Goal: Task Accomplishment & Management: Complete application form

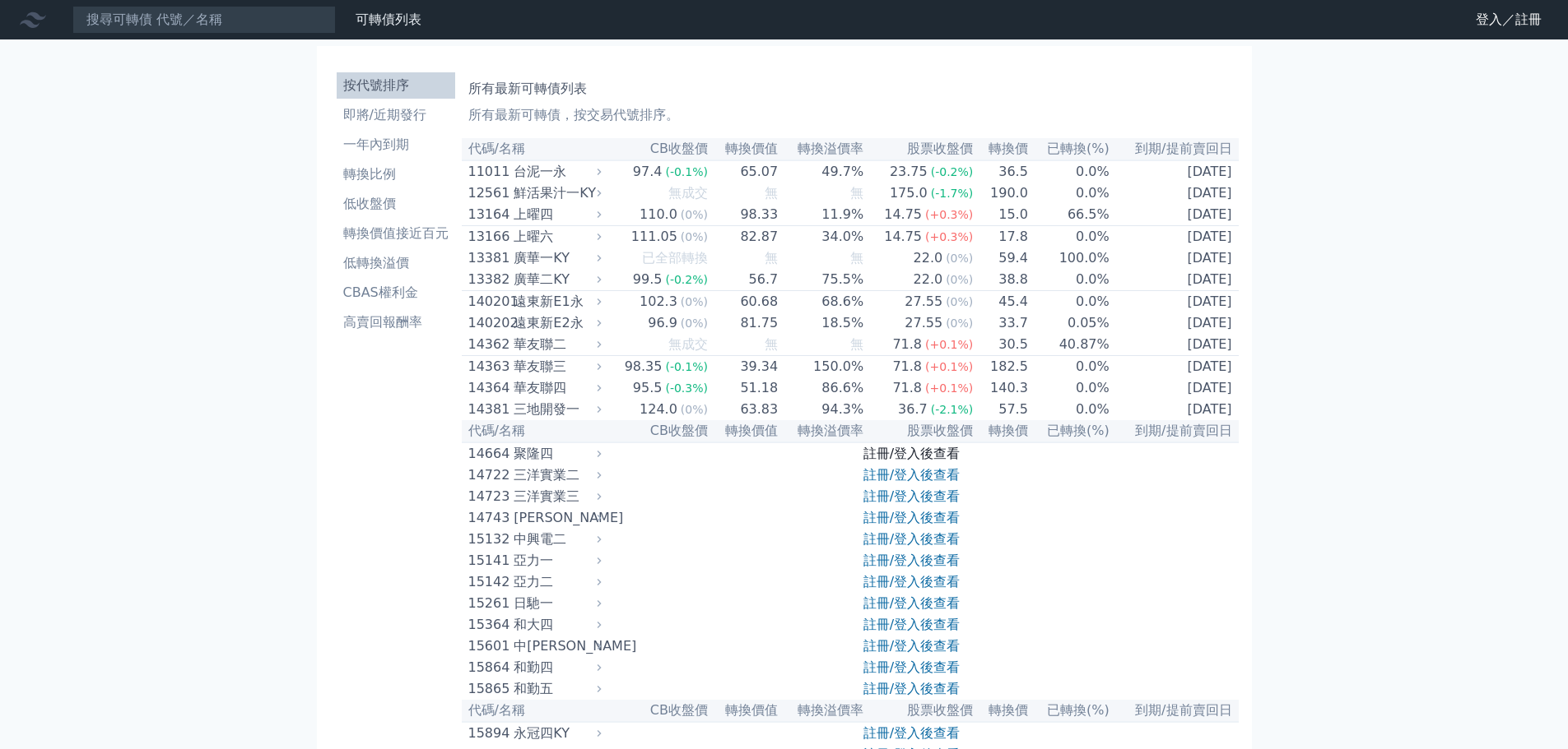
click at [913, 462] on link "註冊/登入後查看" at bounding box center [911, 454] width 97 height 16
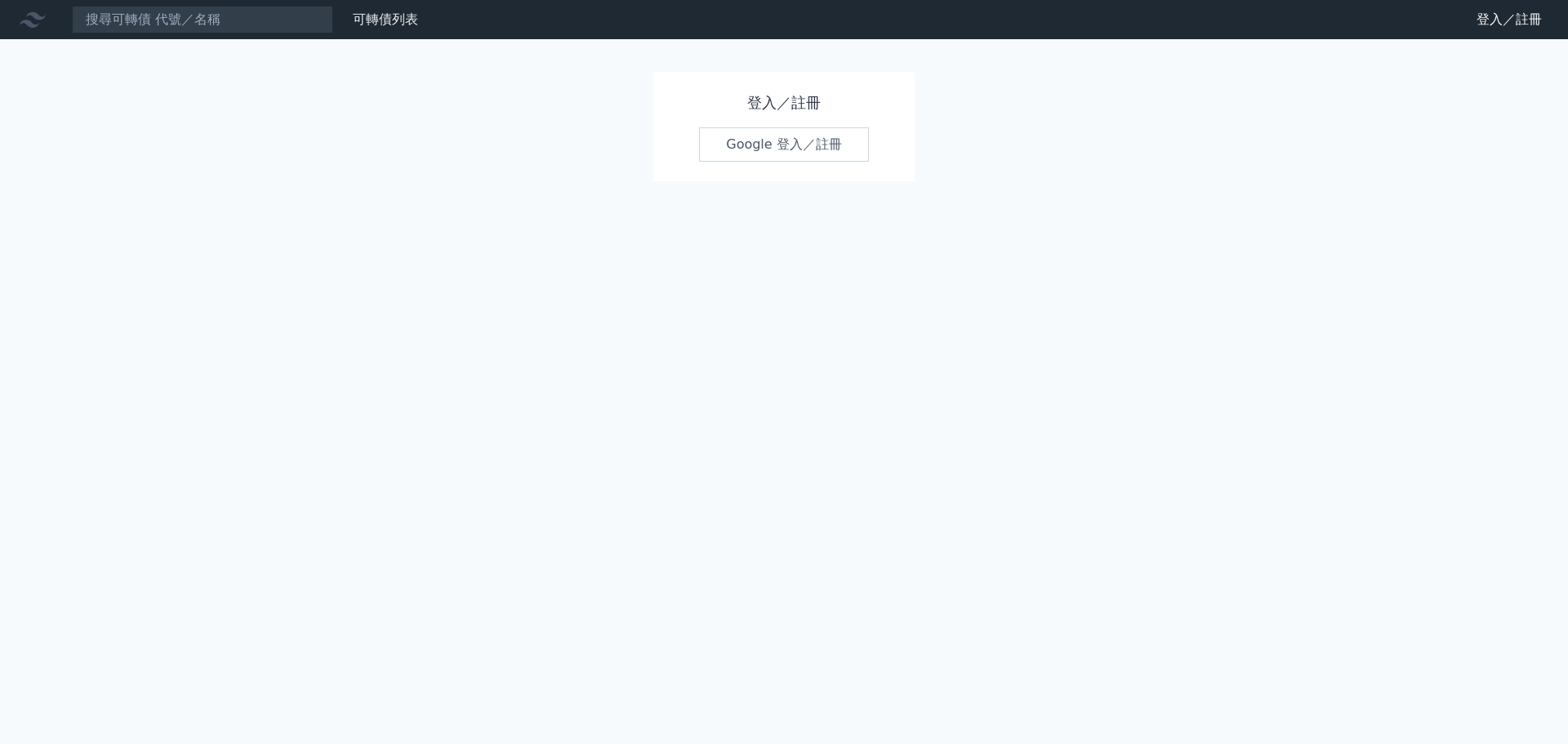
click at [785, 146] on link "Google 登入／註冊" at bounding box center [784, 144] width 170 height 34
click at [784, 146] on link "Google 登入／註冊" at bounding box center [784, 144] width 170 height 34
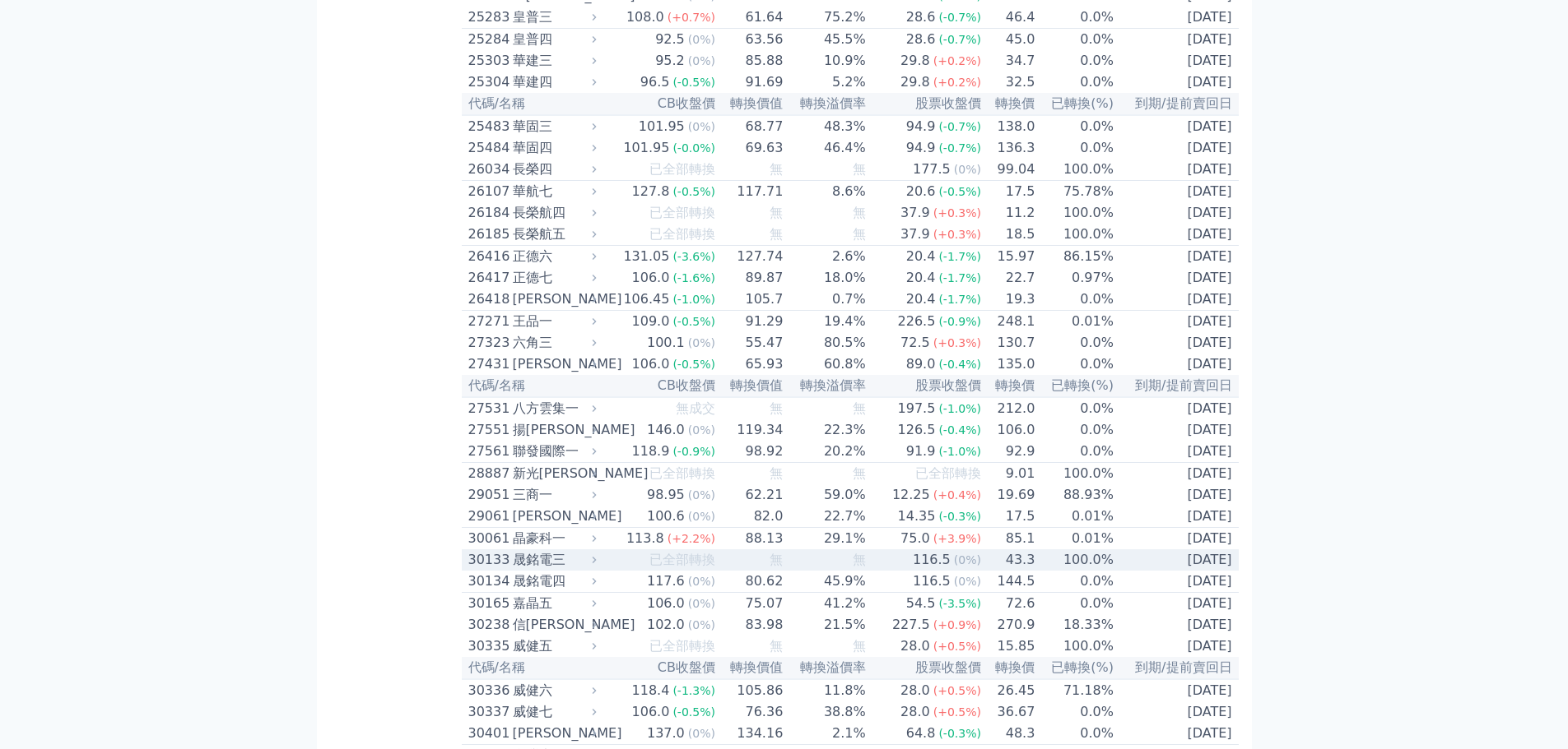
scroll to position [1892, 0]
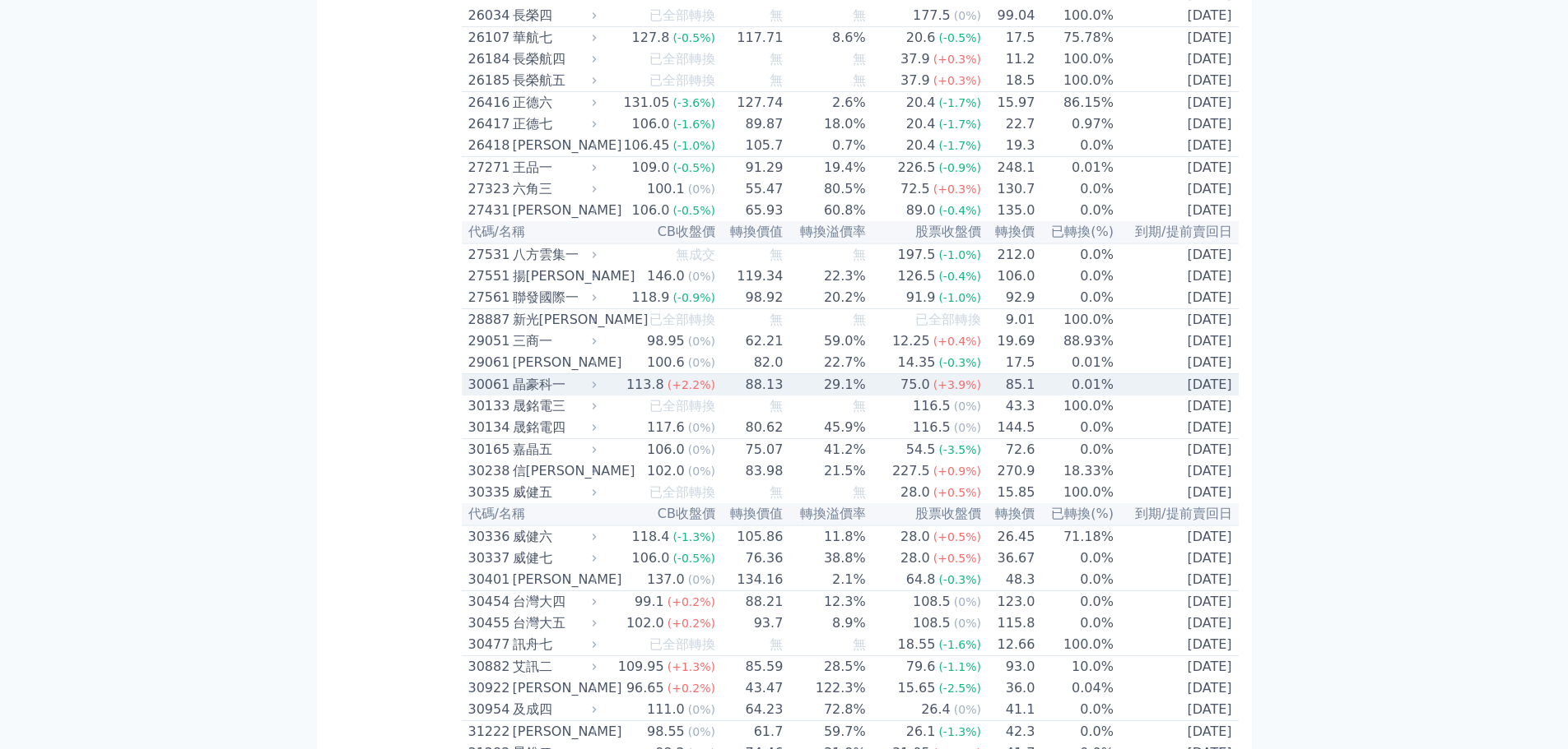
click at [599, 390] on icon at bounding box center [593, 384] width 11 height 11
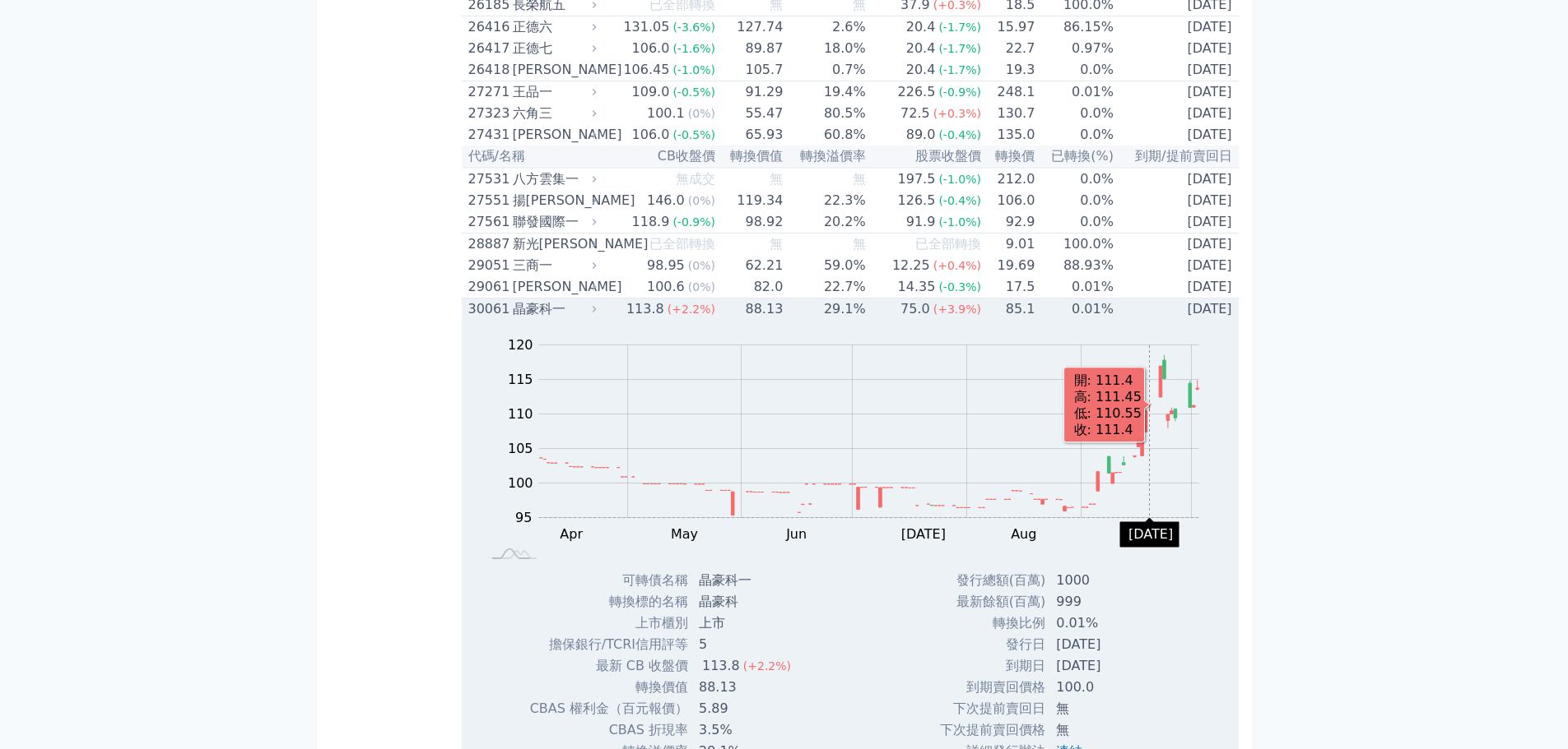
scroll to position [2057, 0]
